Goal: Navigation & Orientation: Find specific page/section

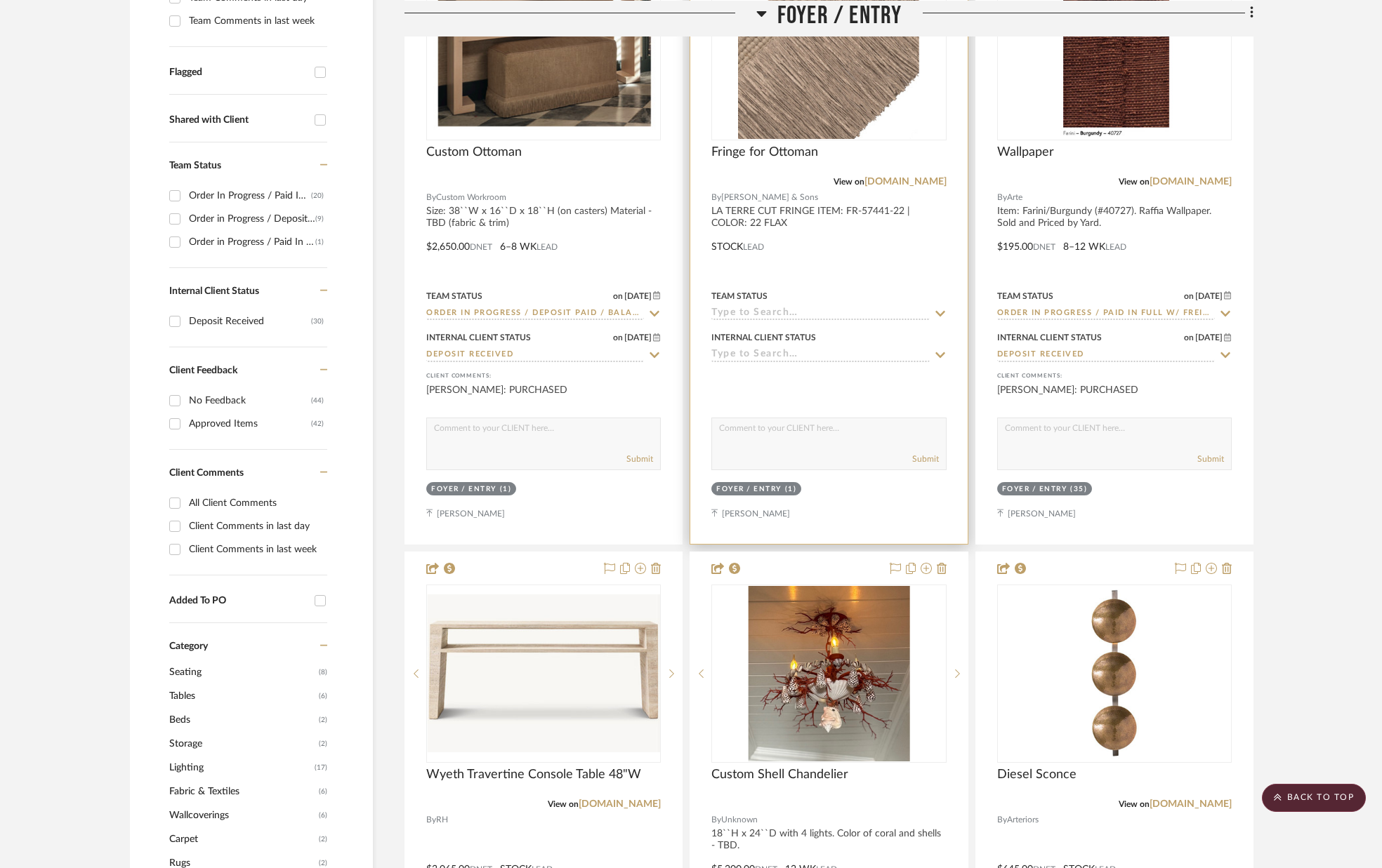
scroll to position [472, 0]
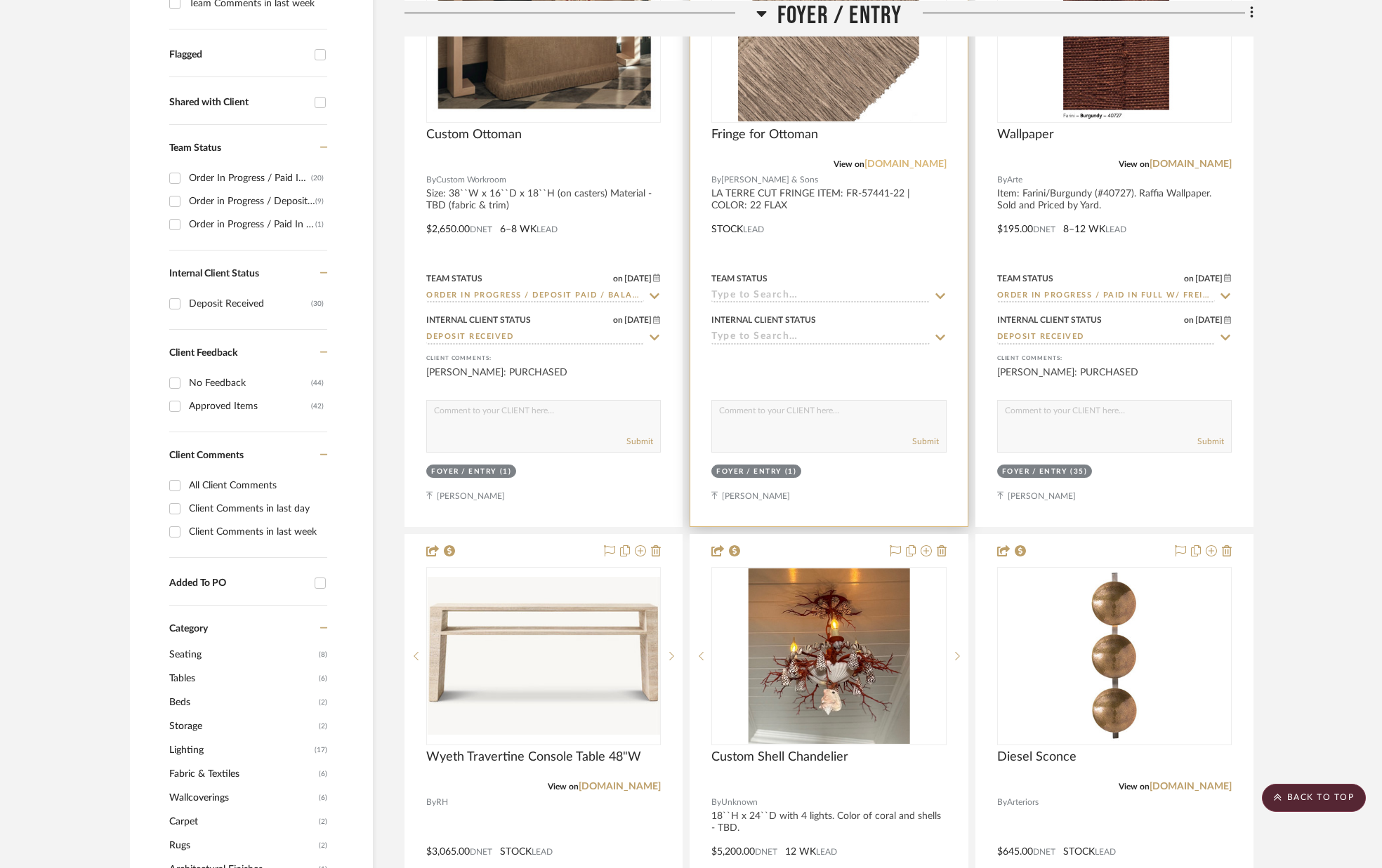
click at [898, 163] on link "[DOMAIN_NAME]" at bounding box center [906, 163] width 82 height 10
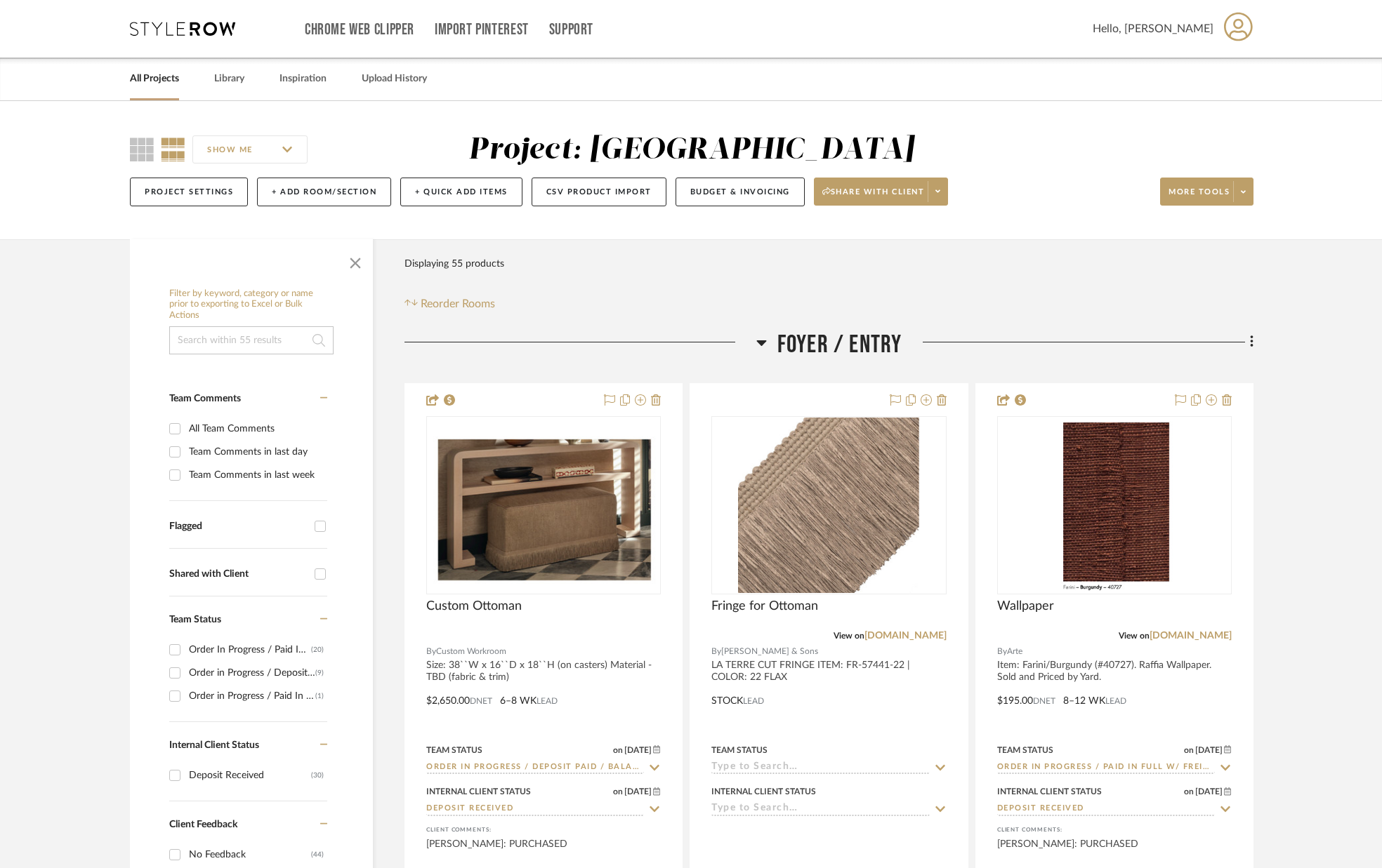
click at [166, 78] on link "All Projects" at bounding box center [155, 78] width 49 height 19
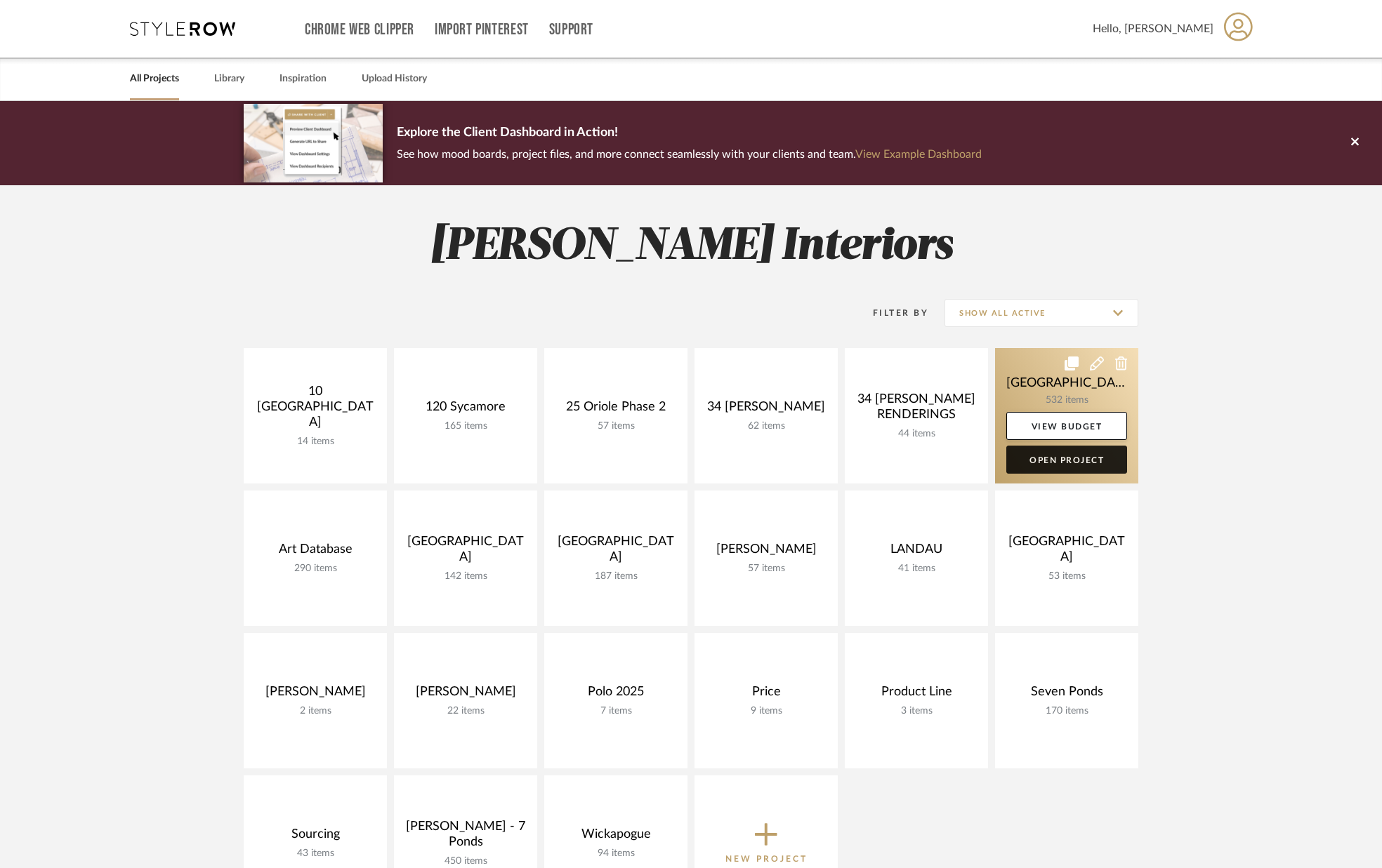
click at [1042, 458] on link "Open Project" at bounding box center [1067, 460] width 121 height 28
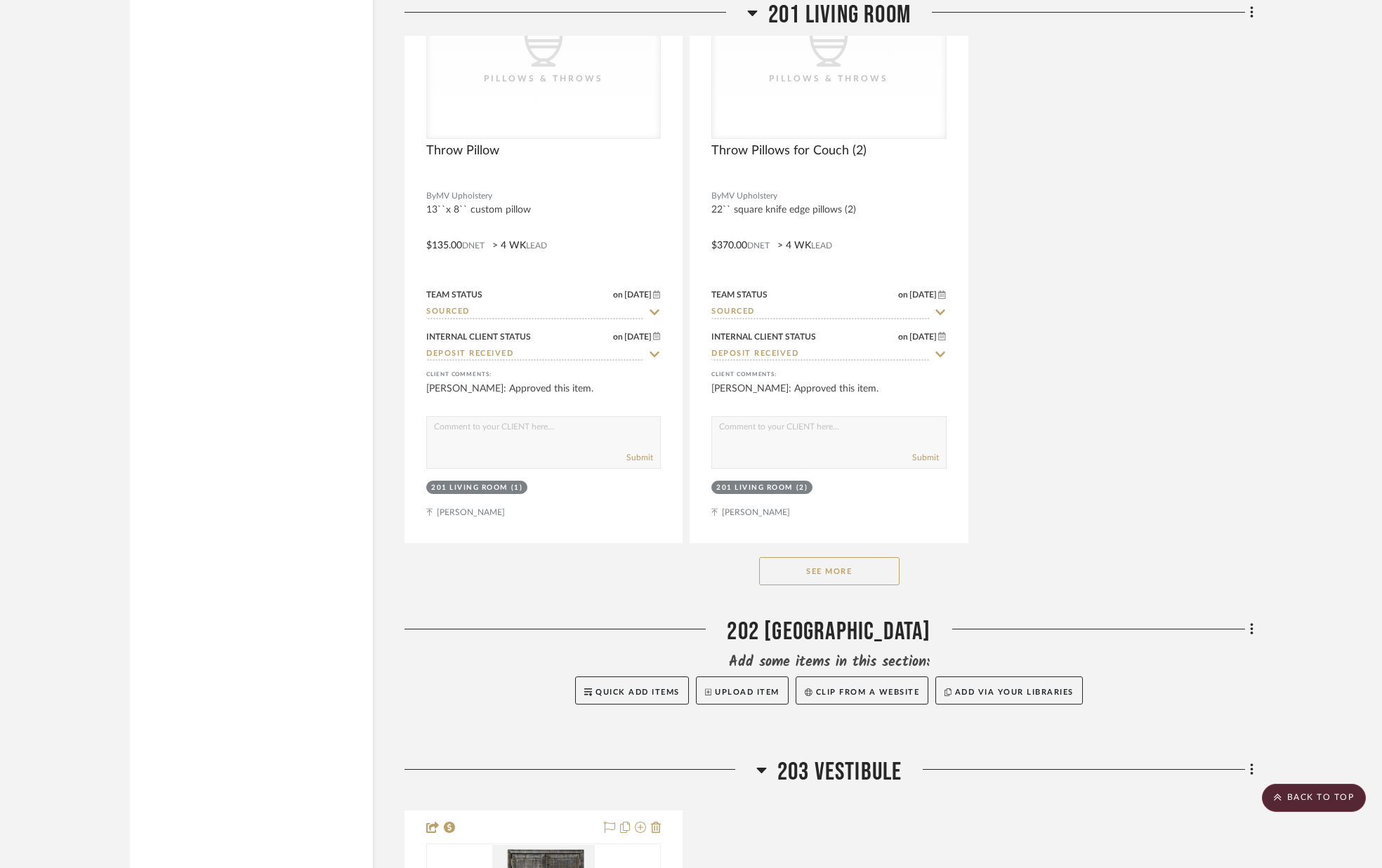
scroll to position [11718, 0]
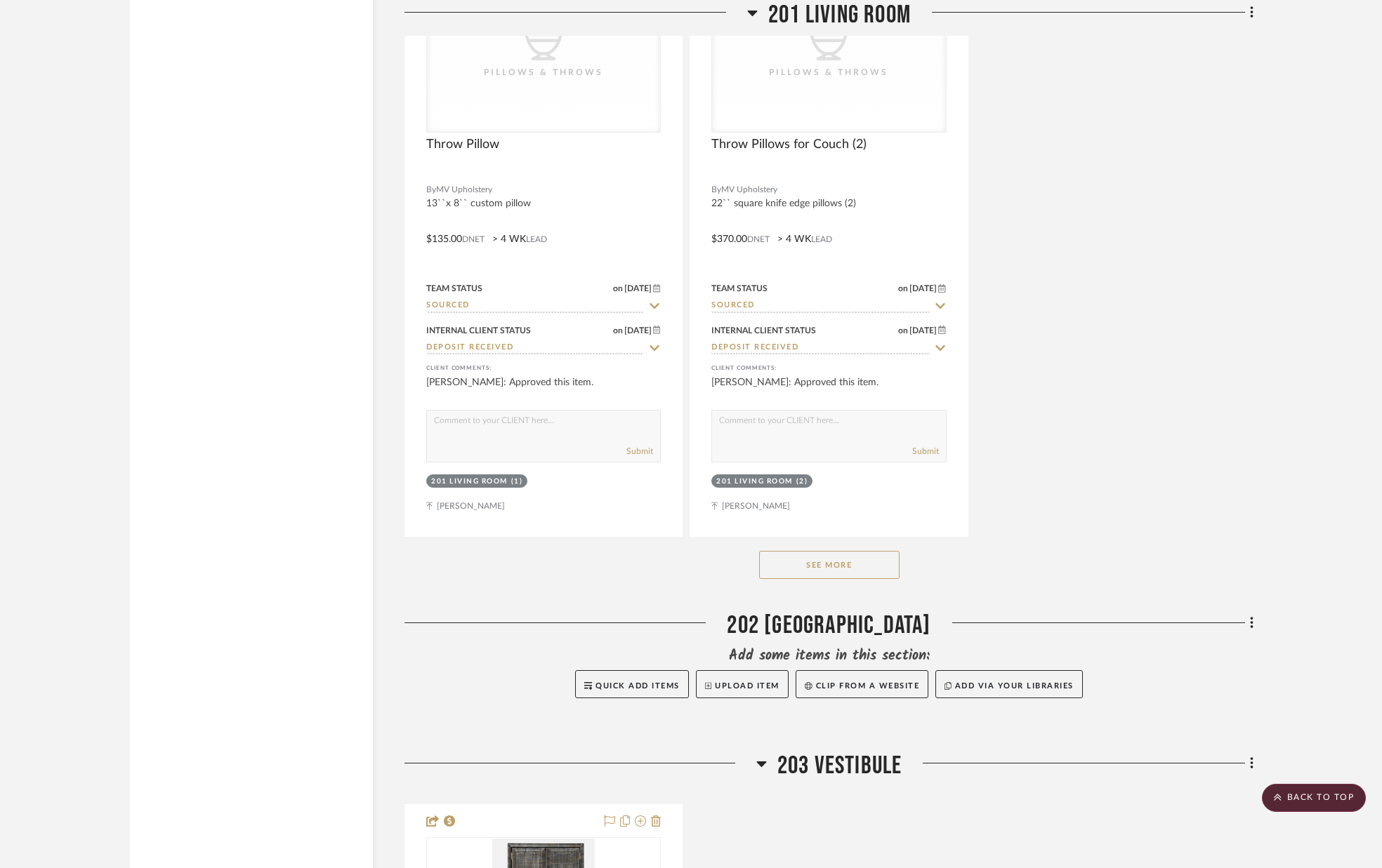
click at [824, 564] on button "See More" at bounding box center [829, 565] width 140 height 28
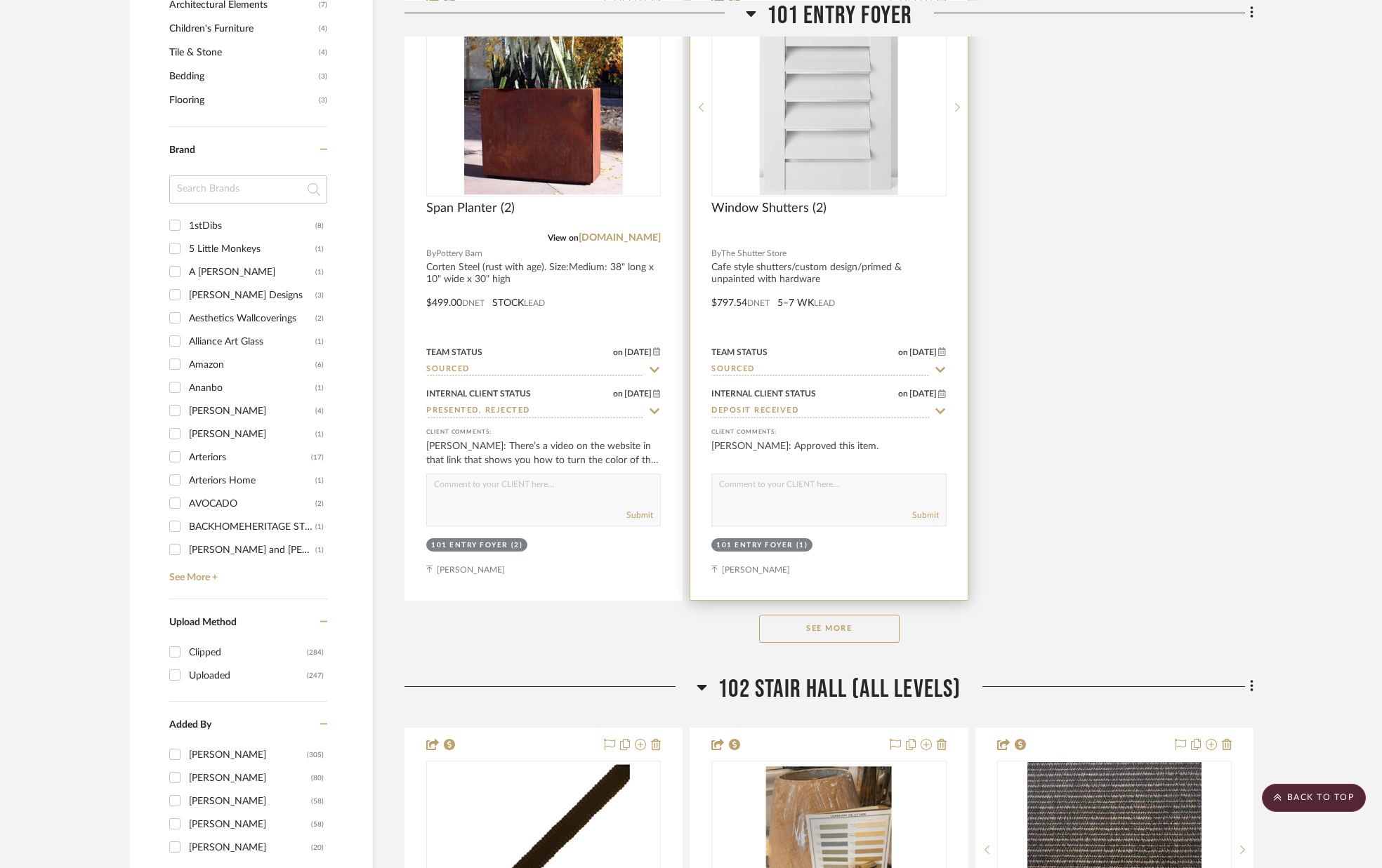
scroll to position [1656, 0]
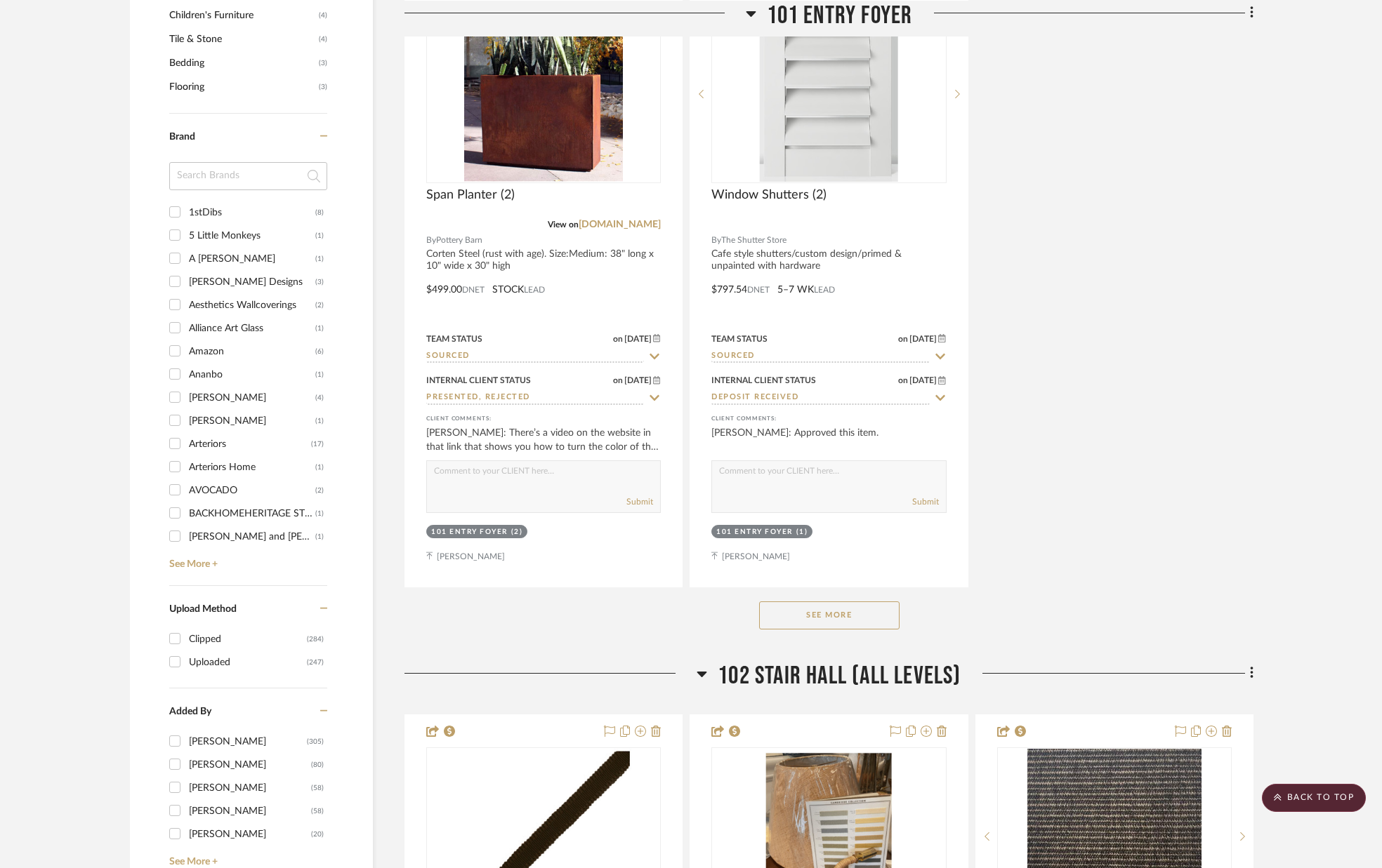
click at [853, 616] on button "See More" at bounding box center [829, 616] width 140 height 28
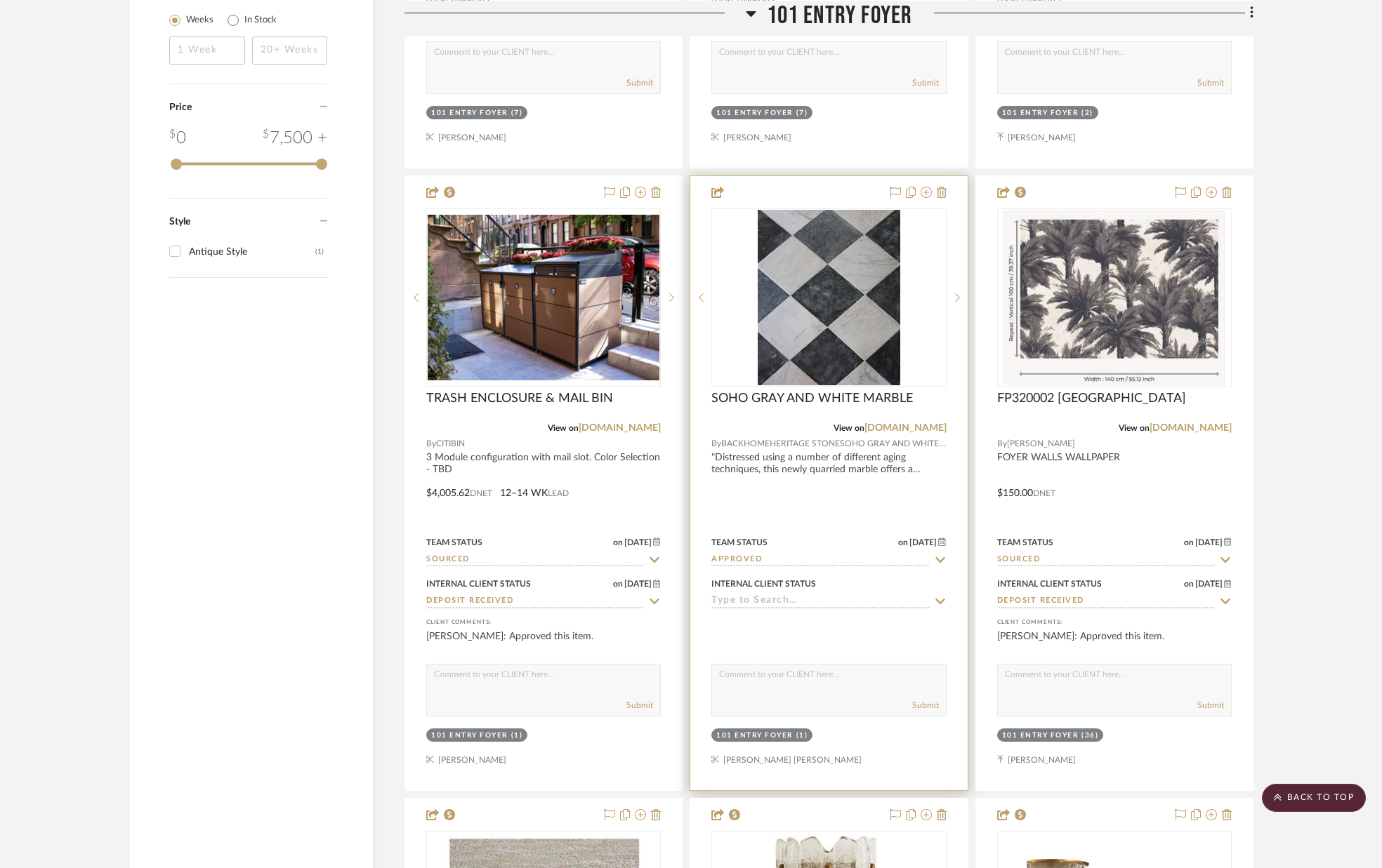
scroll to position [2700, 0]
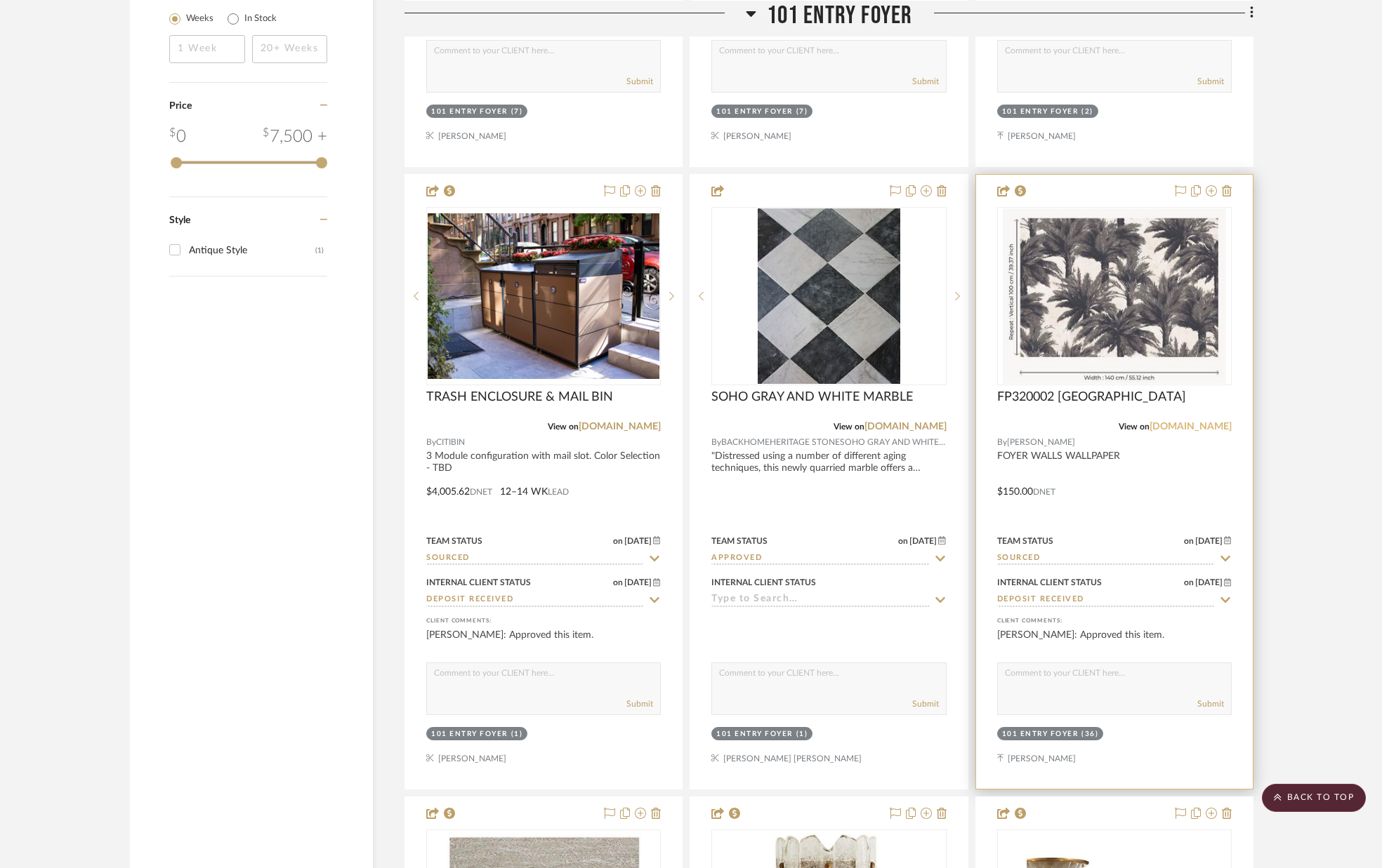
click at [1196, 428] on link "[DOMAIN_NAME]" at bounding box center [1190, 426] width 82 height 10
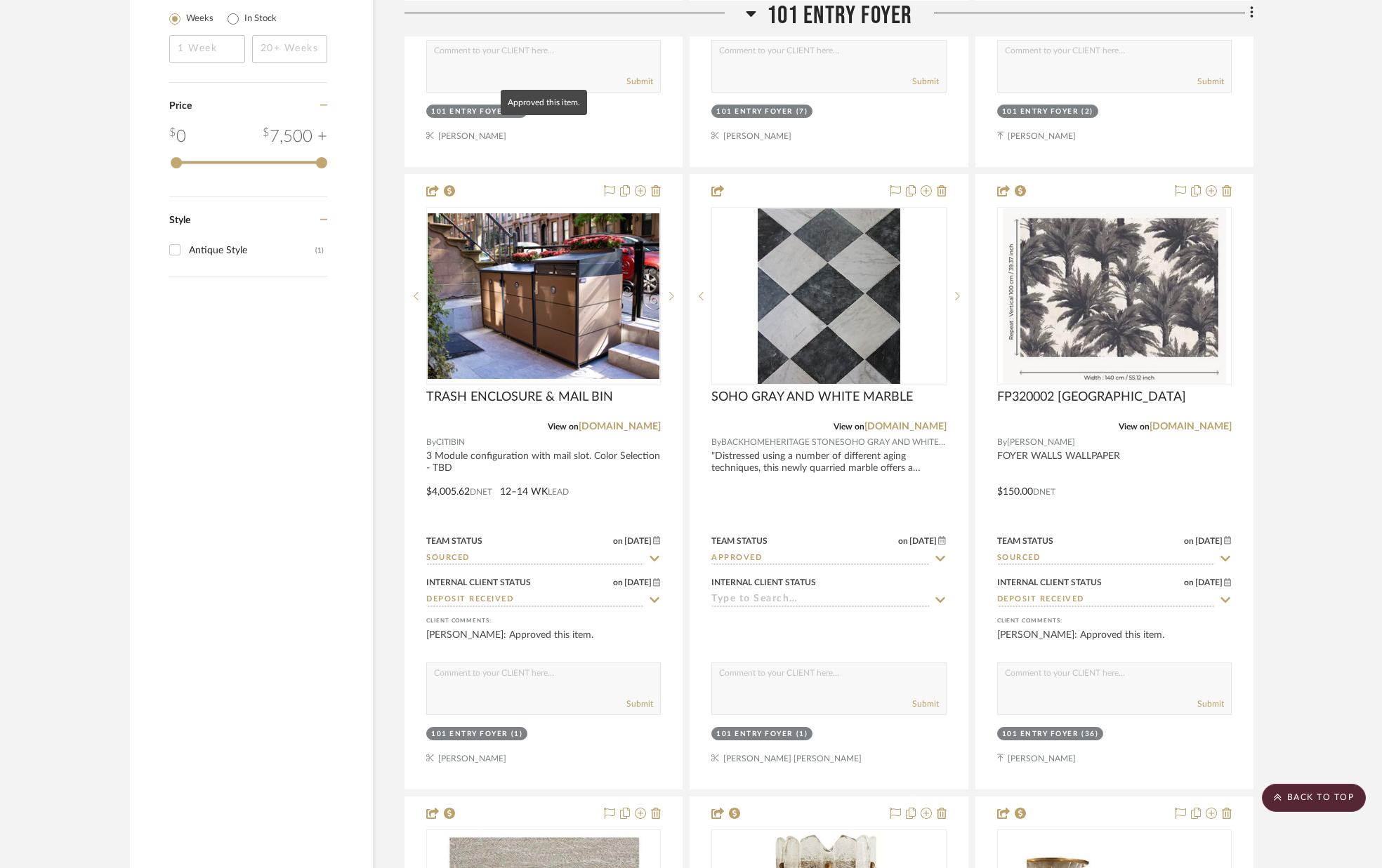
scroll to position [0, 0]
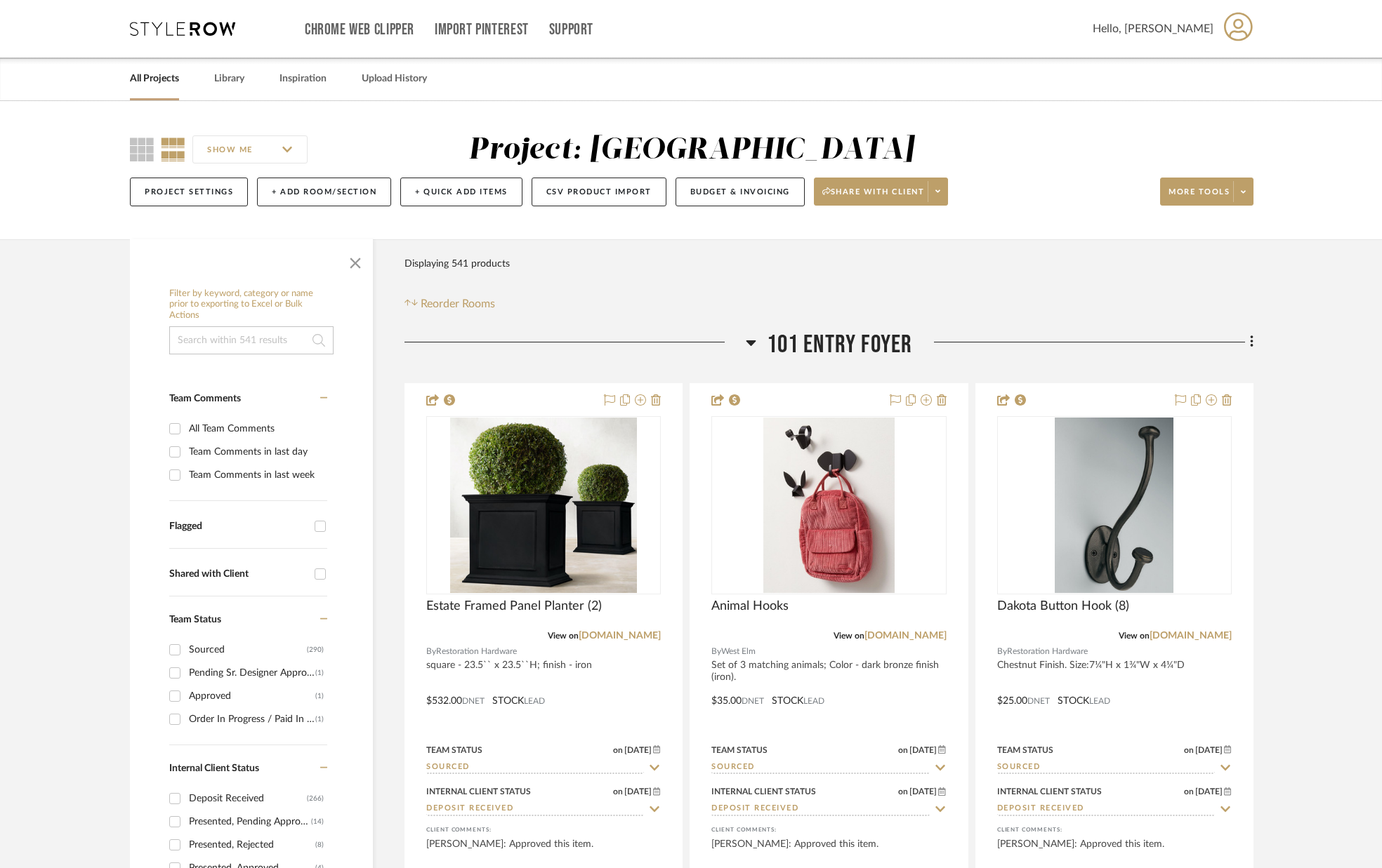
click at [158, 78] on link "All Projects" at bounding box center [155, 78] width 49 height 19
